Goal: Information Seeking & Learning: Find contact information

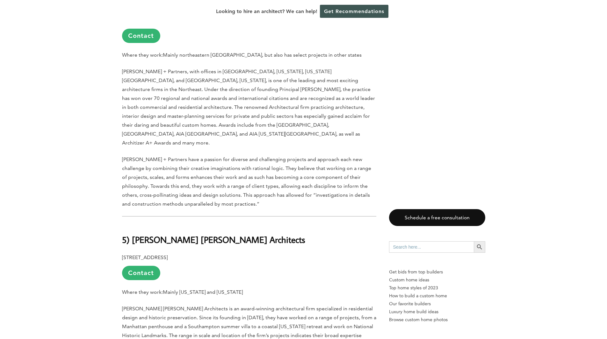
scroll to position [2063, 0]
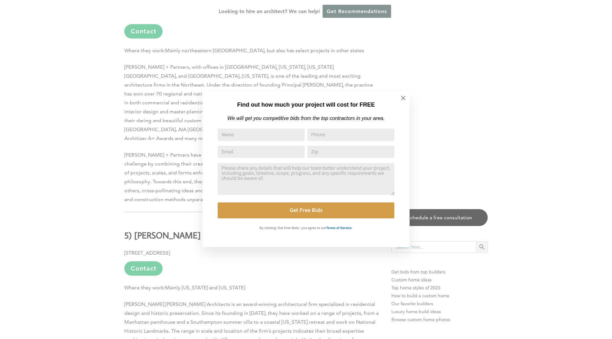
drag, startPoint x: 611, startPoint y: 20, endPoint x: 575, endPoint y: 155, distance: 139.7
click at [596, 169] on html "Cookies at Home Builder Digest To provide the best experience on this website, …" at bounding box center [306, 265] width 612 height 4656
click at [407, 99] on button at bounding box center [403, 98] width 22 height 22
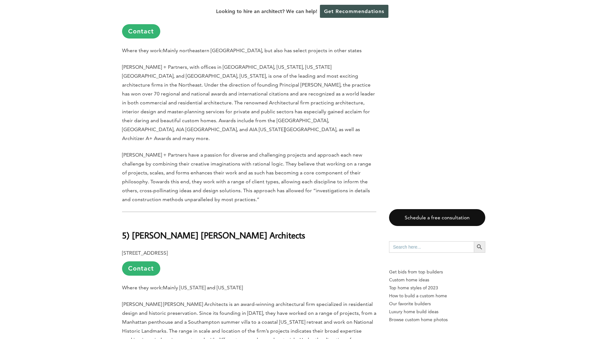
click at [132, 230] on b "5) [PERSON_NAME] [PERSON_NAME] Architects" at bounding box center [213, 235] width 183 height 11
drag, startPoint x: 116, startPoint y: 220, endPoint x: 220, endPoint y: 216, distance: 103.7
click at [220, 216] on div "Last updated on [DATE] 01:09 pm The right architect can make the difference bet…" at bounding box center [304, 340] width 384 height 4093
copy p "[STREET_ADDRESS]"
drag, startPoint x: 238, startPoint y: 199, endPoint x: 133, endPoint y: 199, distance: 104.6
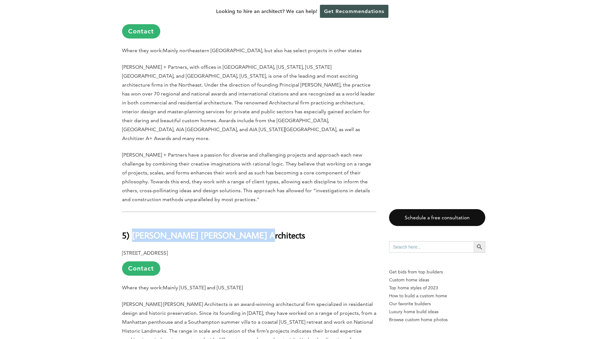
click at [133, 220] on h2 "5) [PERSON_NAME] [PERSON_NAME] Architects" at bounding box center [249, 231] width 254 height 22
copy b "[PERSON_NAME] [PERSON_NAME] Architects"
click at [80, 200] on div "Last updated on [DATE] 01:09 pm The right architect can make the difference bet…" at bounding box center [303, 340] width 607 height 4093
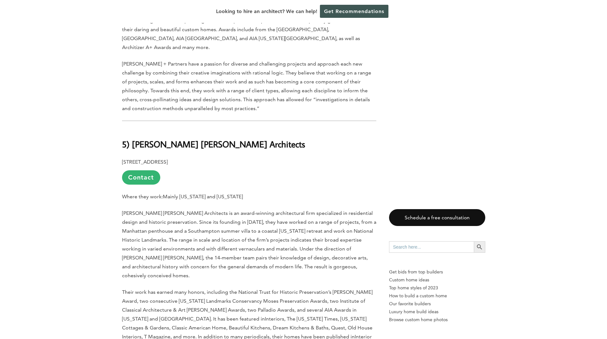
drag, startPoint x: 60, startPoint y: 198, endPoint x: 55, endPoint y: 250, distance: 52.5
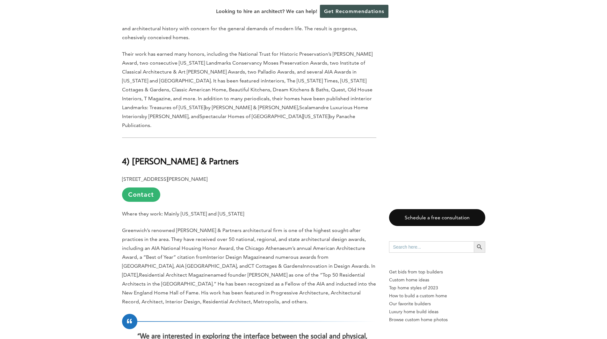
drag, startPoint x: 60, startPoint y: 187, endPoint x: 61, endPoint y: 152, distance: 35.1
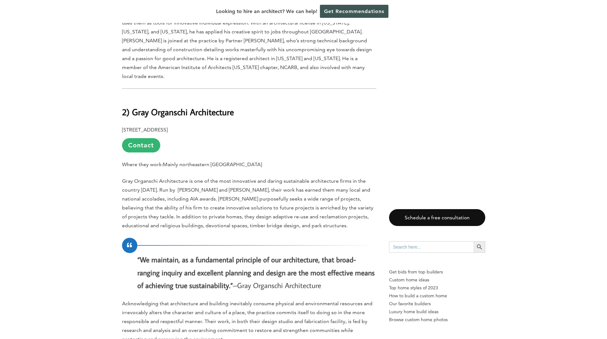
scroll to position [3070, 0]
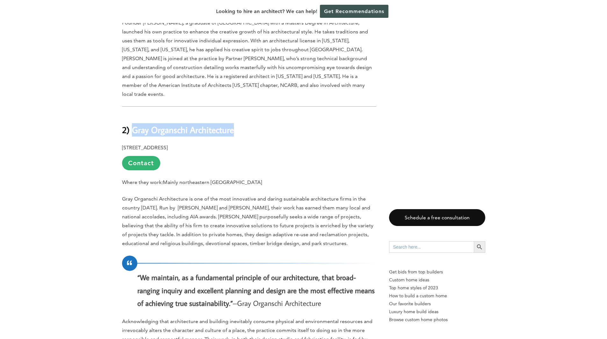
drag, startPoint x: 139, startPoint y: 58, endPoint x: 239, endPoint y: 64, distance: 100.6
click at [239, 114] on h2 "2) Gray Organschi Architecture" at bounding box center [249, 125] width 254 height 22
copy b "Gray Organschi Architecture"
